Goal: Task Accomplishment & Management: Manage account settings

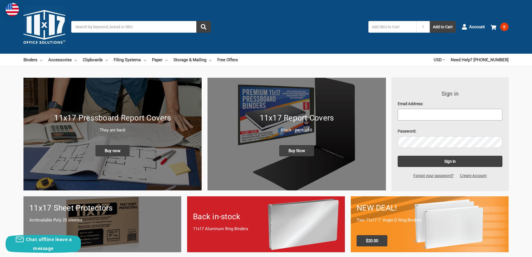
type input "[EMAIL_ADDRESS][DOMAIN_NAME]"
click at [479, 26] on span "Account" at bounding box center [478, 27] width 16 height 6
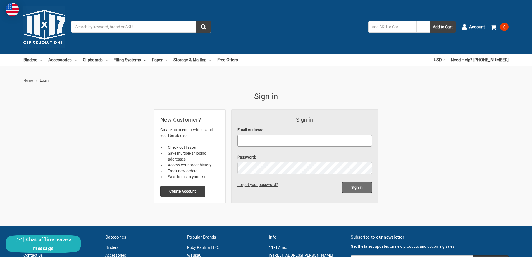
type input "[EMAIL_ADDRESS][DOMAIN_NAME]"
click at [358, 189] on input "Sign in" at bounding box center [357, 187] width 30 height 11
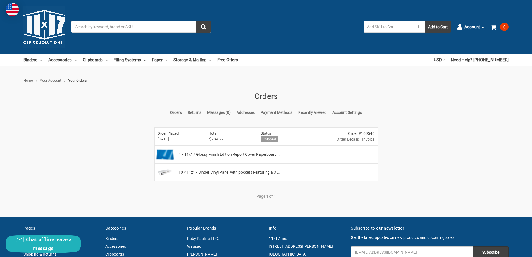
click at [372, 141] on span "Invoice" at bounding box center [369, 139] width 12 height 6
click at [369, 140] on span "Invoice" at bounding box center [369, 139] width 12 height 6
